Goal: Task Accomplishment & Management: Manage account settings

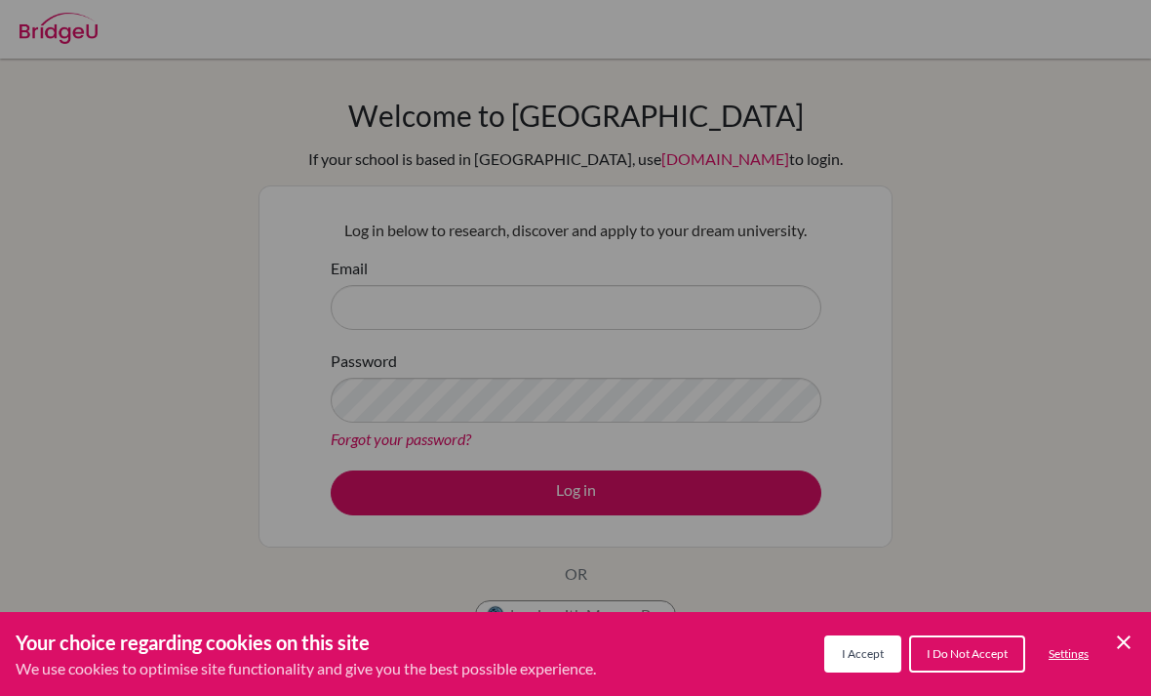
click at [862, 653] on span "I Accept" at bounding box center [863, 653] width 42 height 15
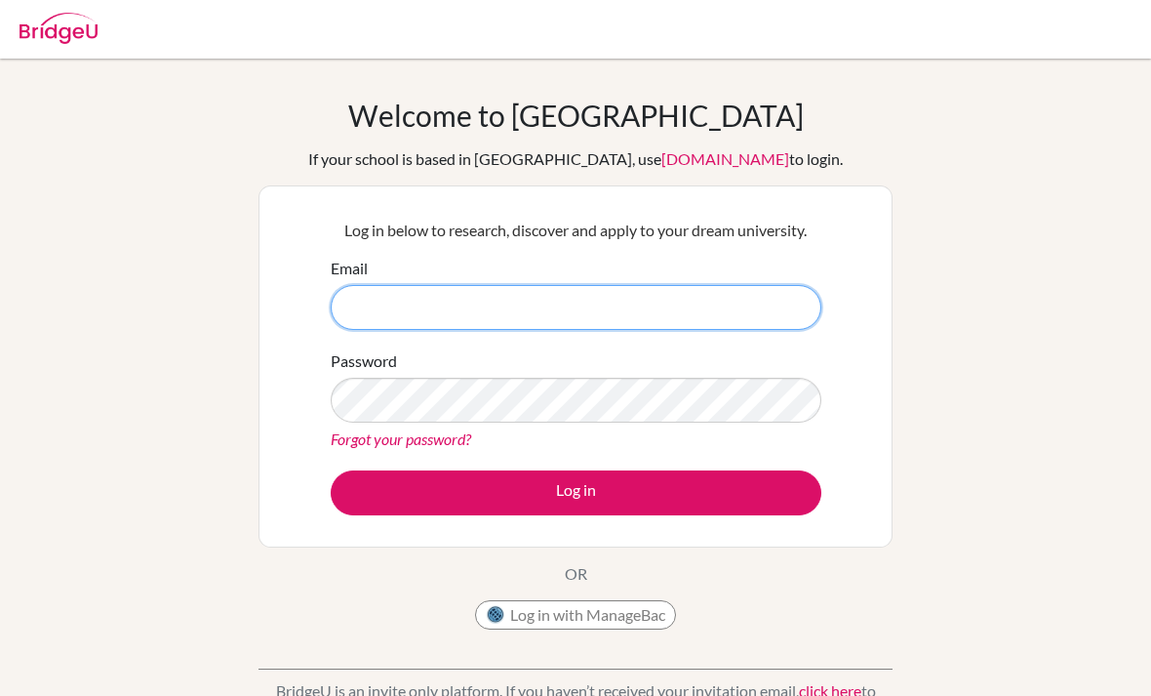
click at [667, 328] on input "Email" at bounding box center [576, 307] width 491 height 45
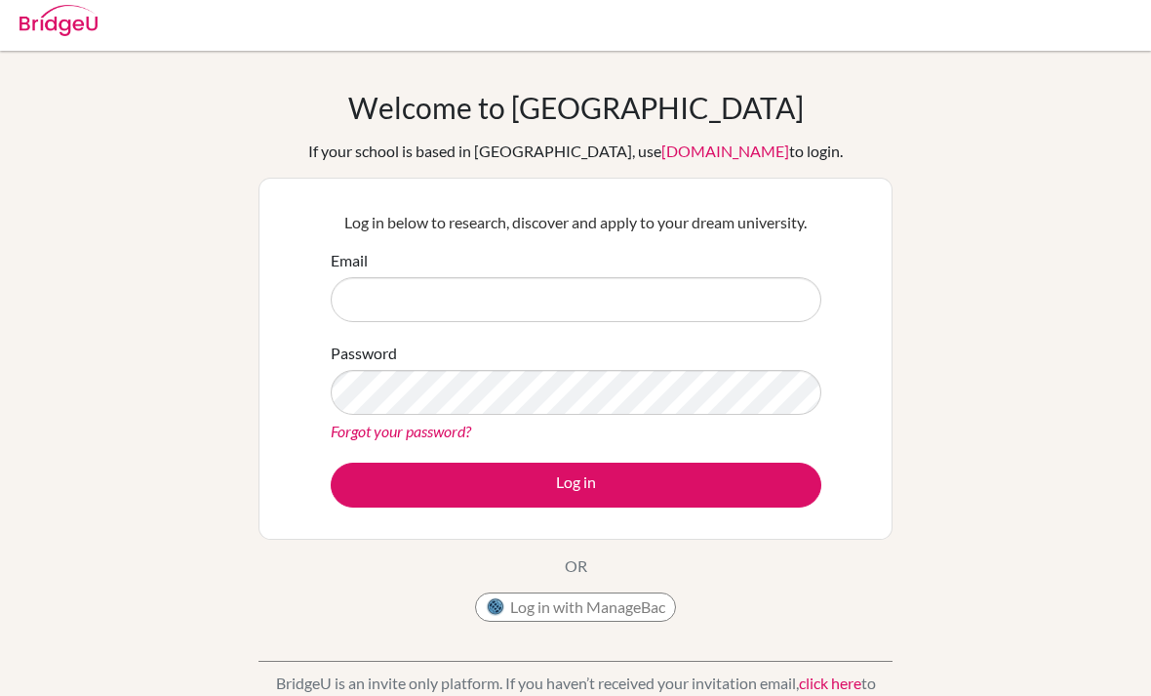
scroll to position [16, 0]
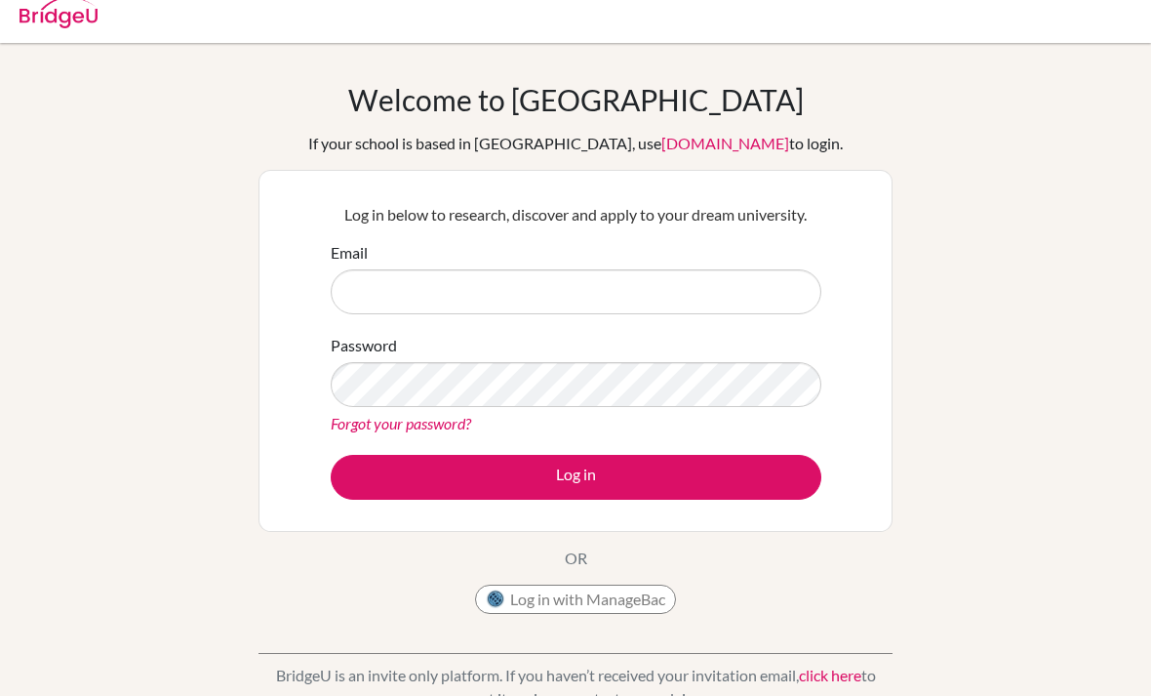
click at [1059, 251] on div "Welcome to BridgeU If your school is based in China, use app.bridge-u.com.cn to…" at bounding box center [575, 401] width 1151 height 638
click at [629, 604] on button "Log in with ManageBac" at bounding box center [575, 598] width 201 height 29
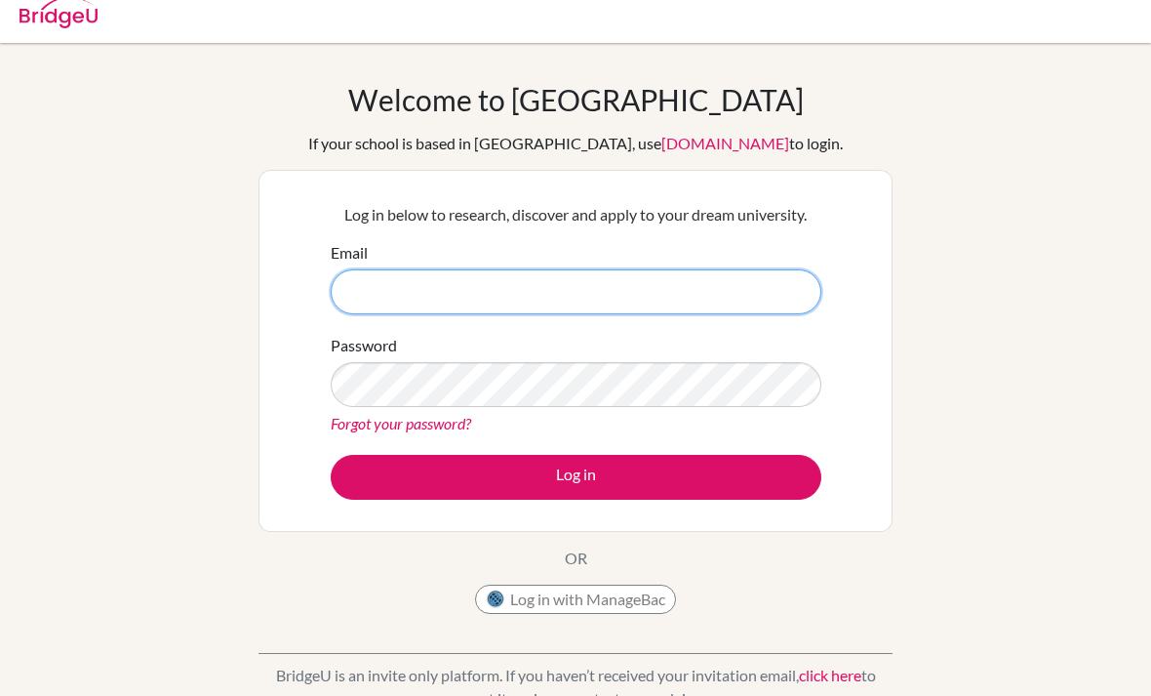
click at [767, 307] on input "Email" at bounding box center [576, 291] width 491 height 45
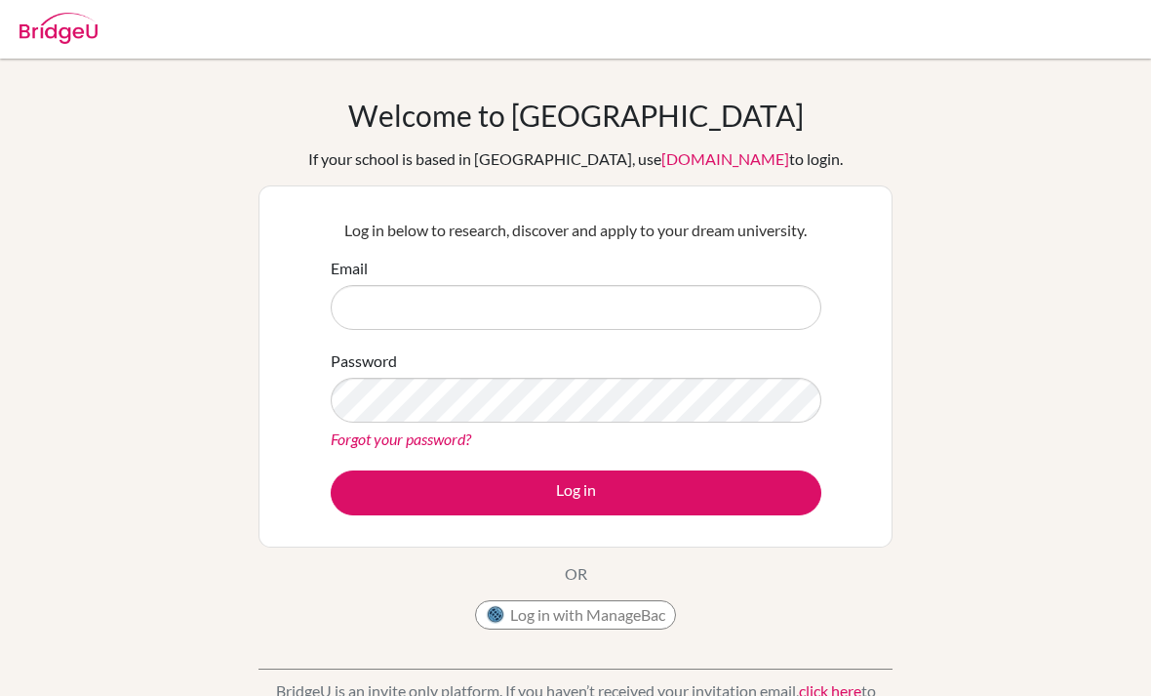
scroll to position [104, 0]
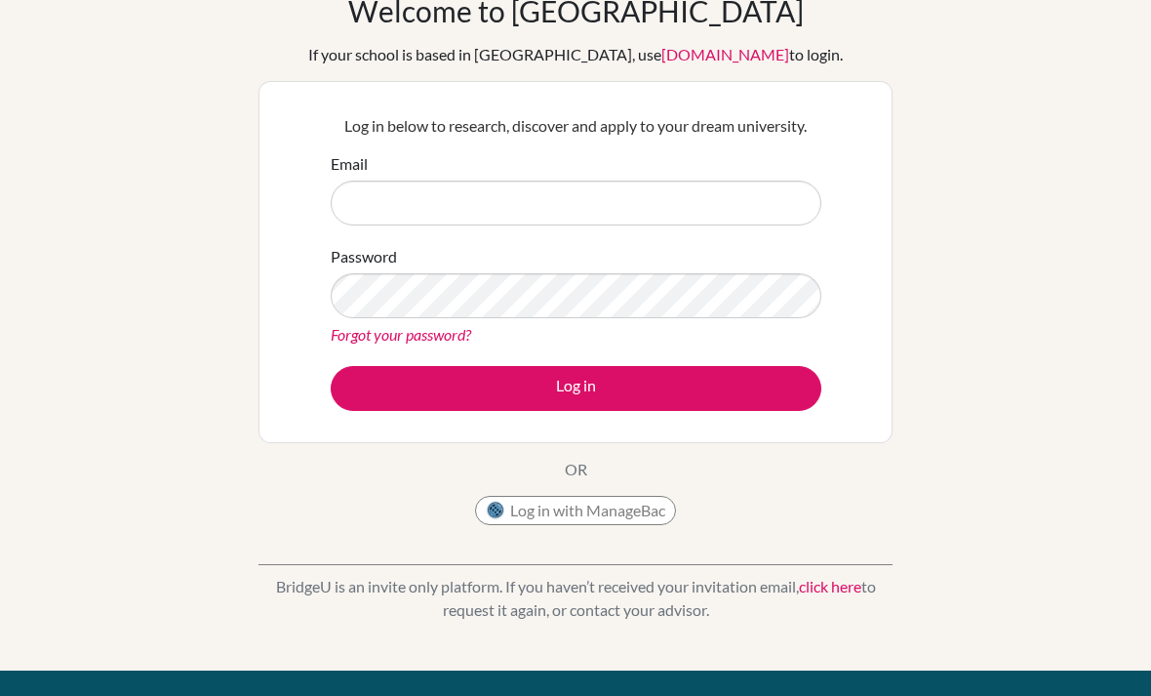
click at [698, 61] on link "[DOMAIN_NAME]" at bounding box center [725, 54] width 128 height 19
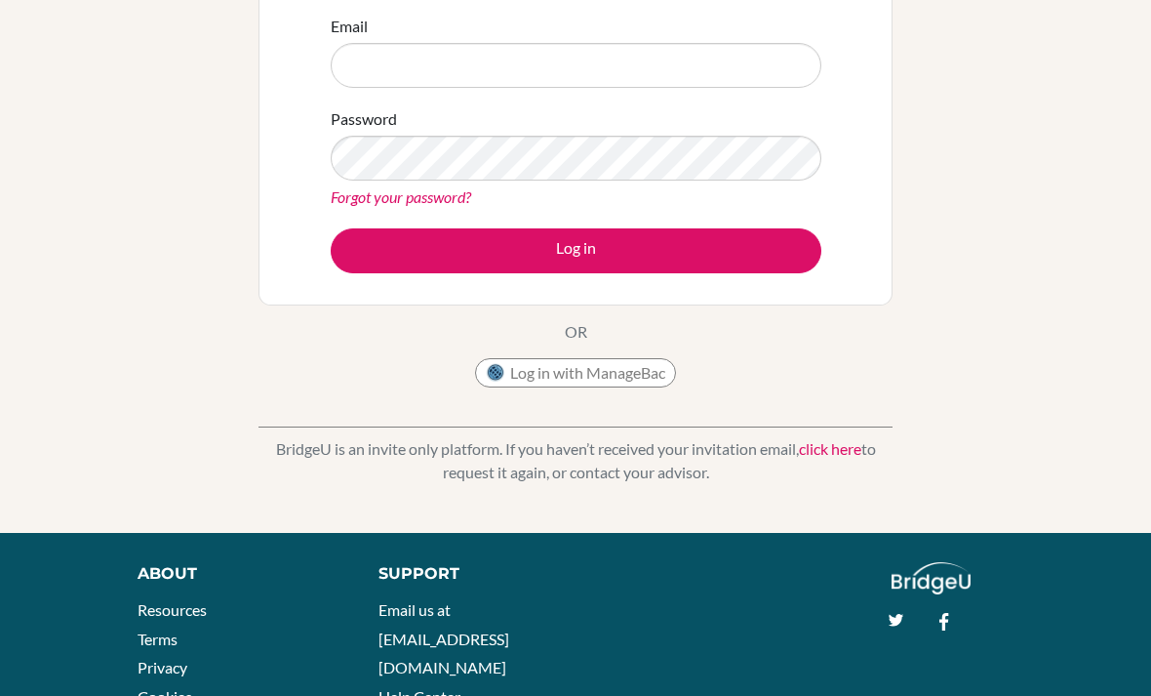
scroll to position [279, 0]
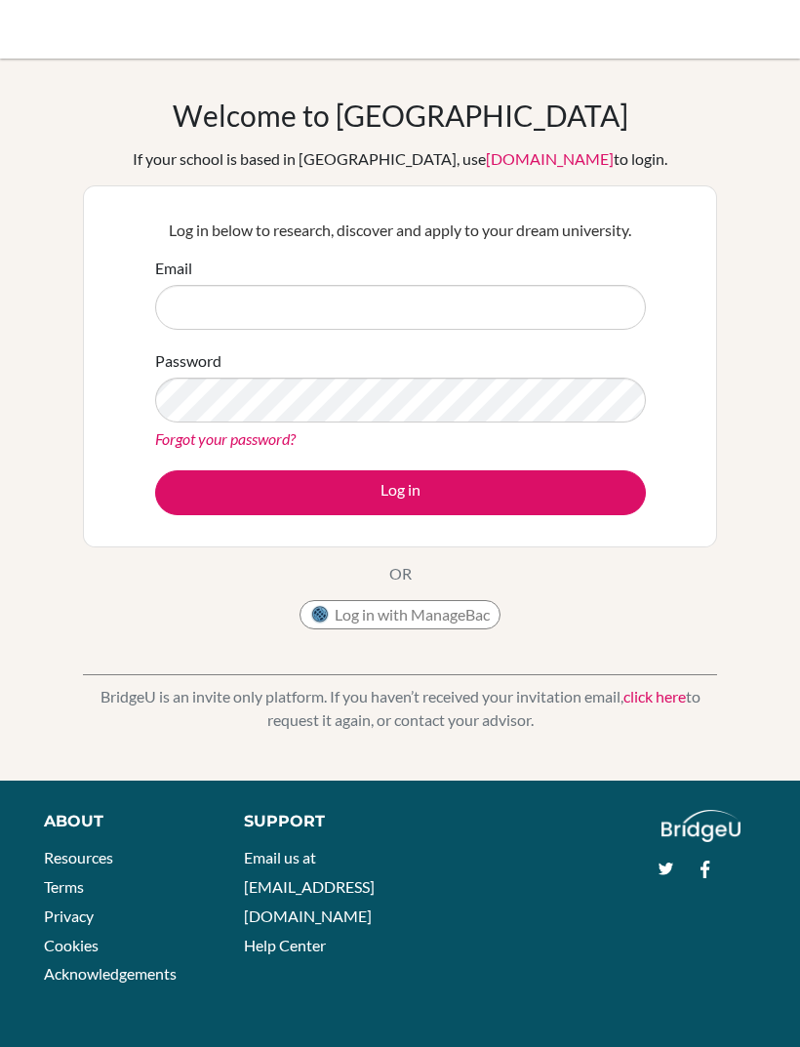
click at [205, 300] on input "Email" at bounding box center [400, 307] width 491 height 45
type input "clauespinal112@gmail.com"
click at [212, 364] on label "Password" at bounding box center [188, 360] width 66 height 23
click at [614, 496] on button "Log in" at bounding box center [400, 492] width 491 height 45
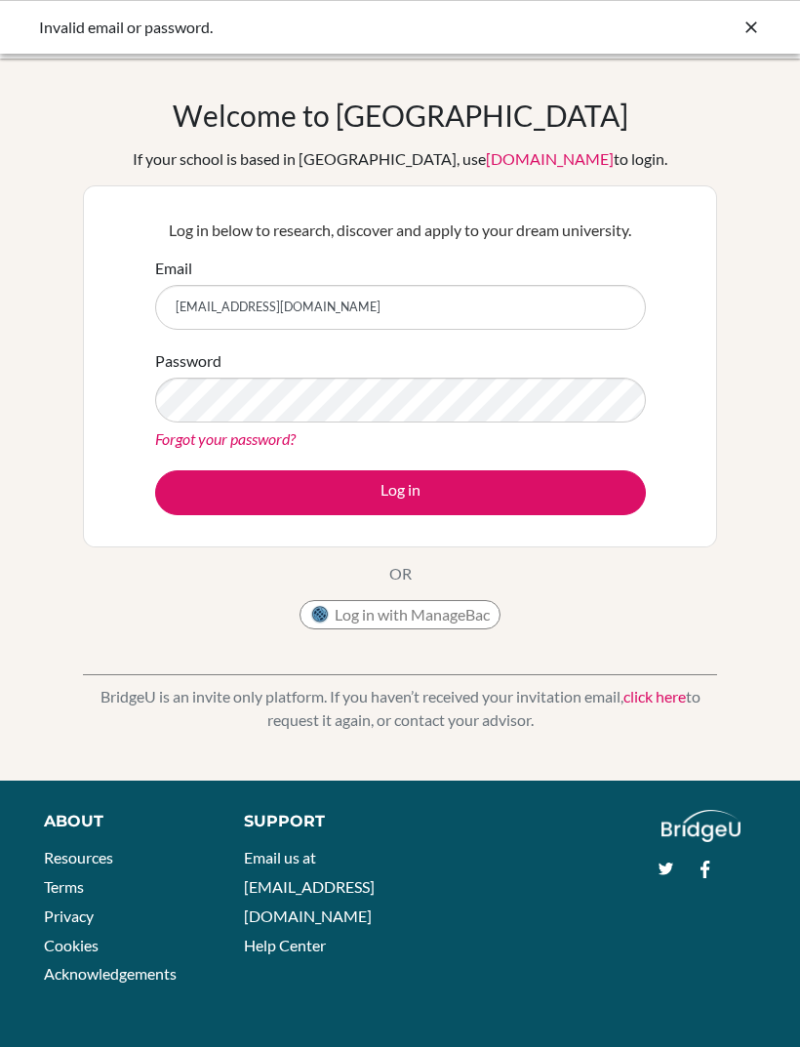
click at [454, 624] on button "Log in with ManageBac" at bounding box center [400, 614] width 201 height 29
